Goal: Find specific page/section: Find specific page/section

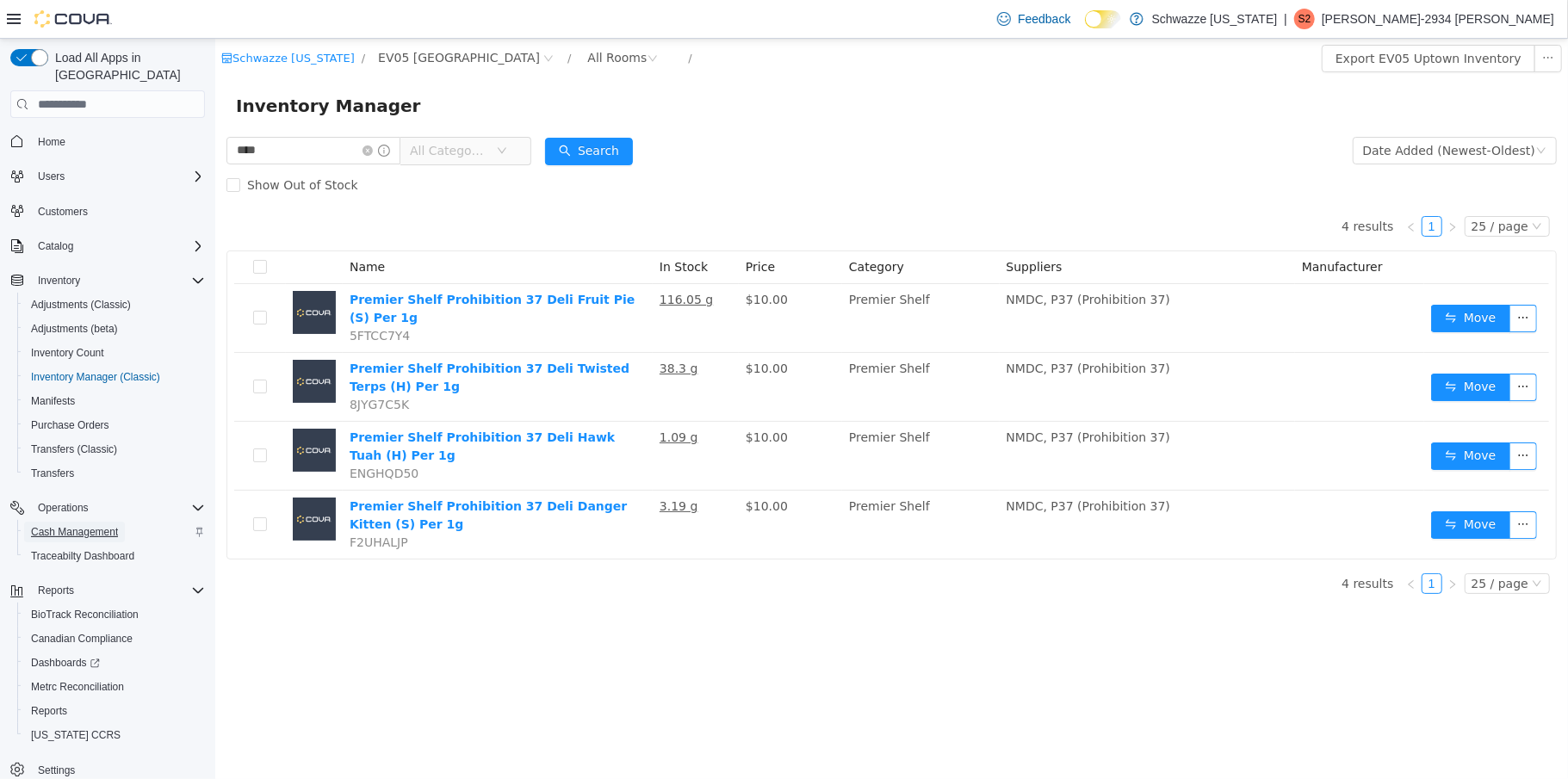
click at [80, 526] on span "Cash Management" at bounding box center [74, 532] width 87 height 13
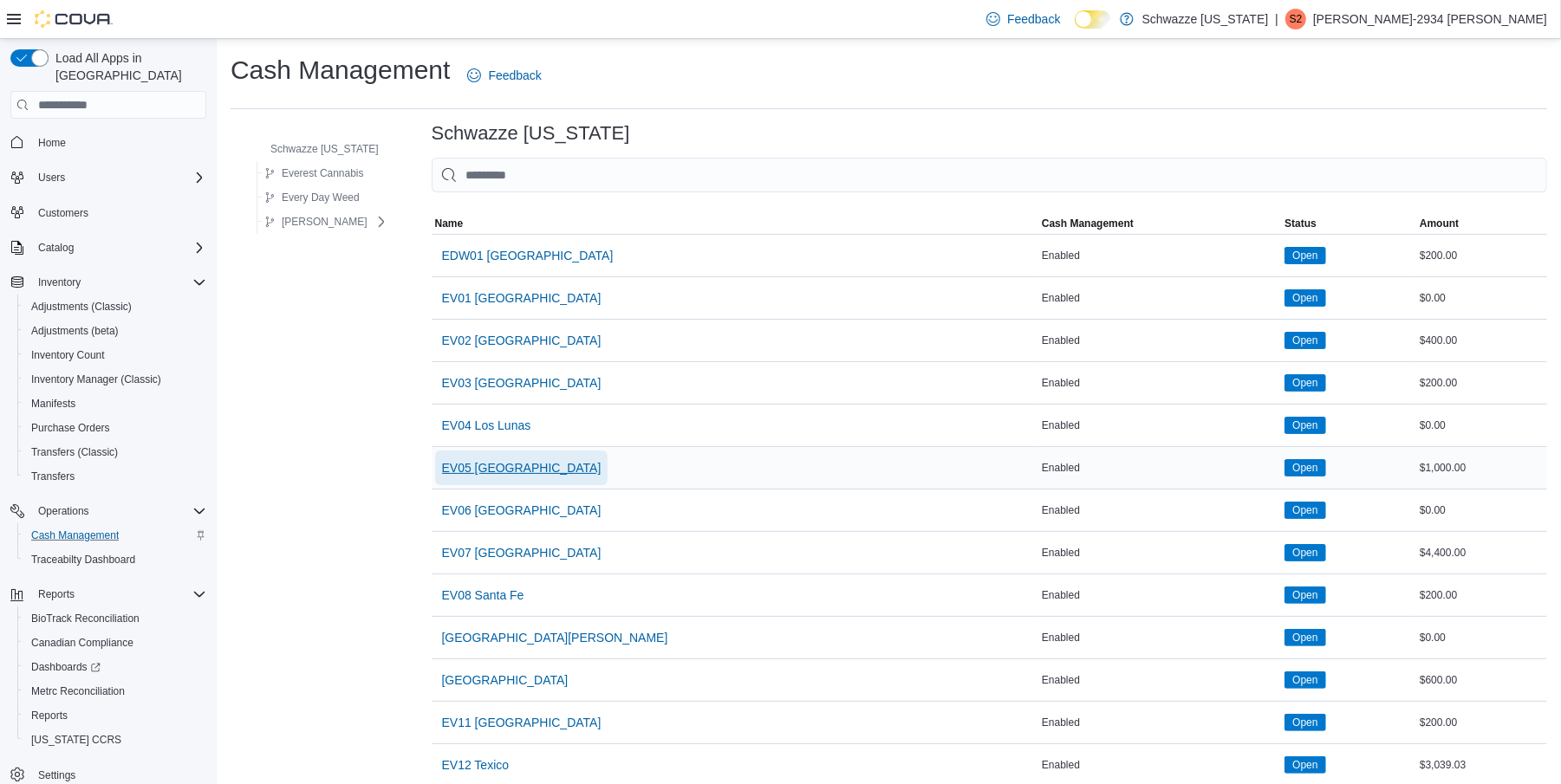
click at [477, 468] on span "EV05 [GEOGRAPHIC_DATA]" at bounding box center [522, 468] width 159 height 17
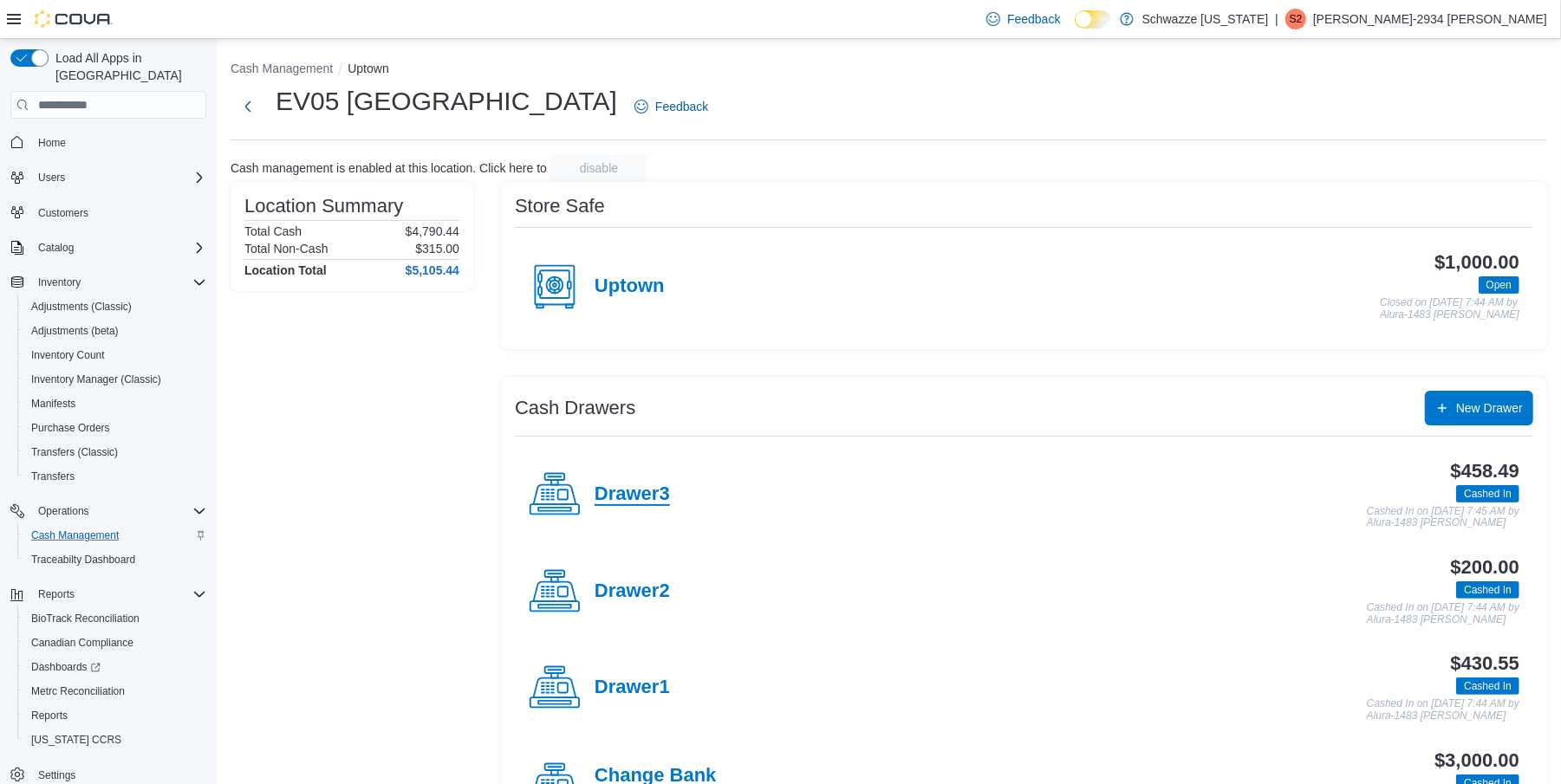
click at [646, 496] on h4 "Drawer3" at bounding box center [631, 495] width 75 height 23
